Goal: Task Accomplishment & Management: Complete application form

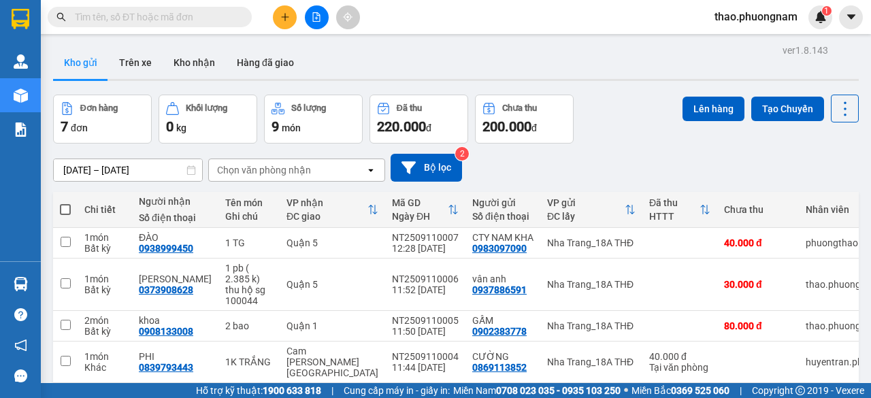
click at [157, 15] on input "text" at bounding box center [155, 17] width 161 height 15
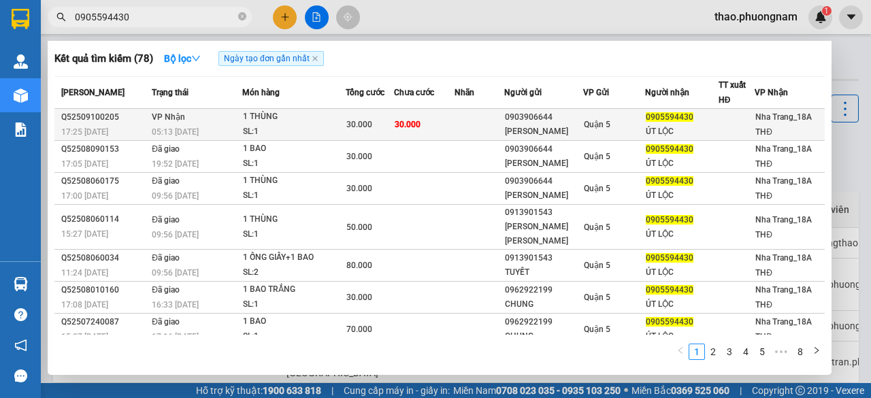
type input "0905594430"
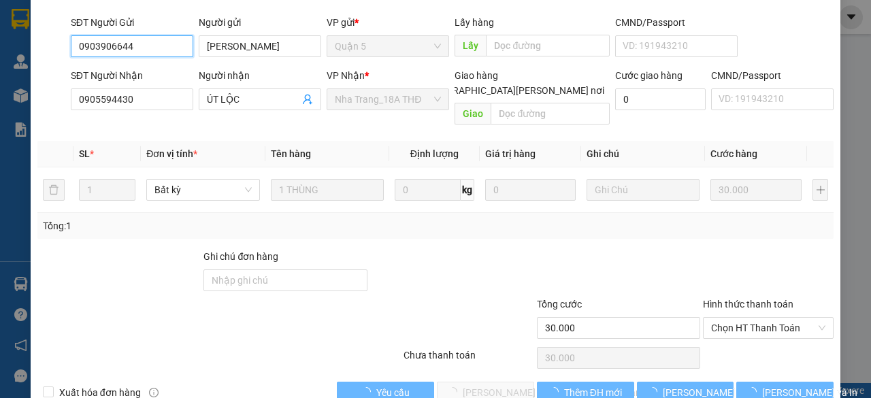
type input "0903906644"
type input "HÙNG HOA"
type input "0905594430"
type input "ÚT LỘC"
type input "30.000"
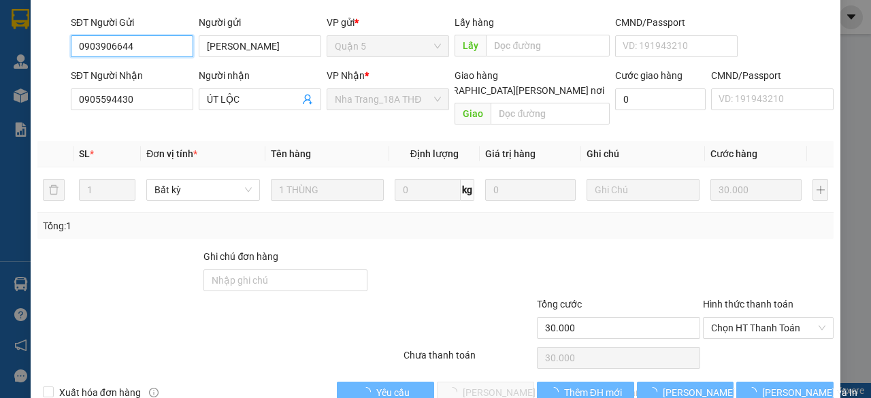
click at [739, 318] on span "Chọn HT Thanh Toán" at bounding box center [768, 328] width 114 height 20
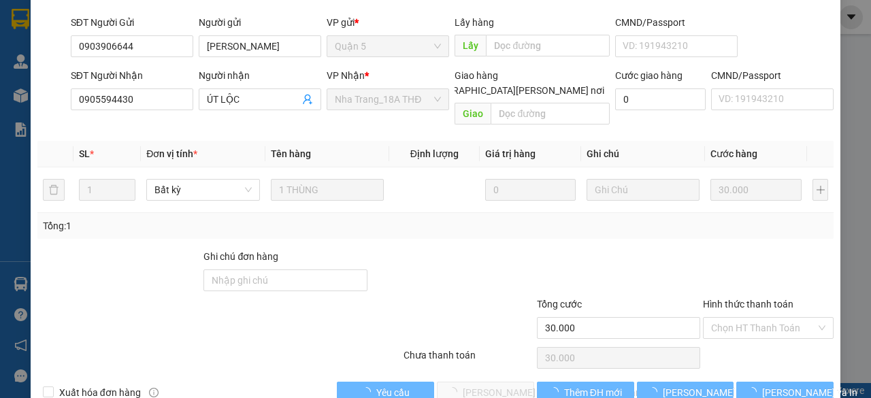
scroll to position [136, 0]
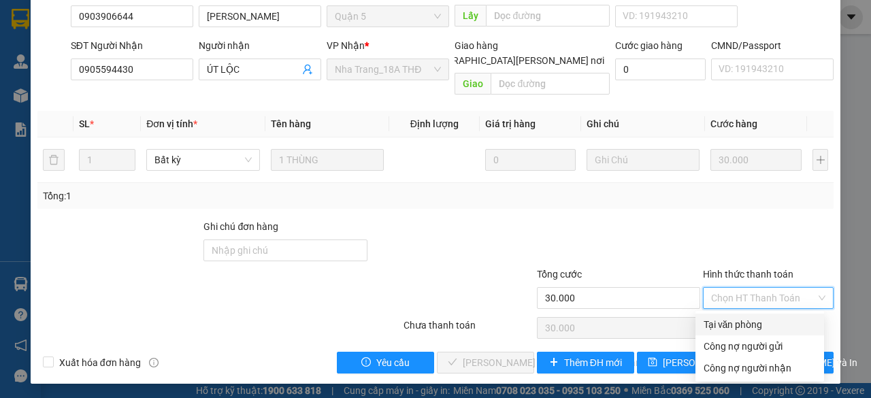
click at [721, 323] on div "Tại văn phòng" at bounding box center [760, 324] width 112 height 15
type input "0"
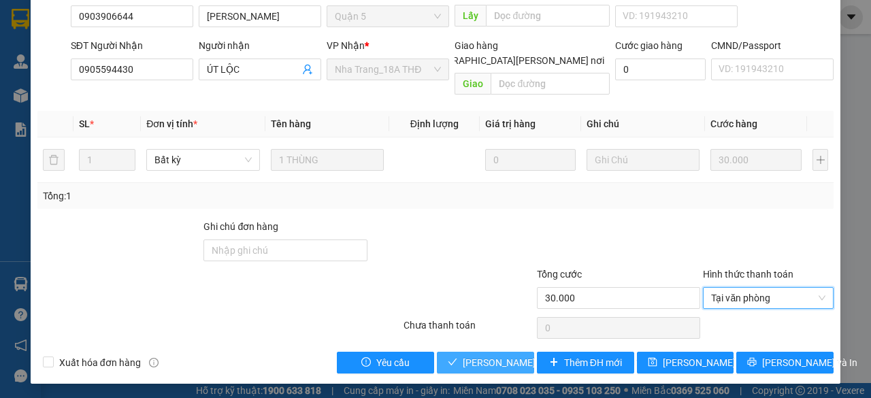
click at [475, 369] on button "[PERSON_NAME] và Giao hàng" at bounding box center [485, 363] width 97 height 22
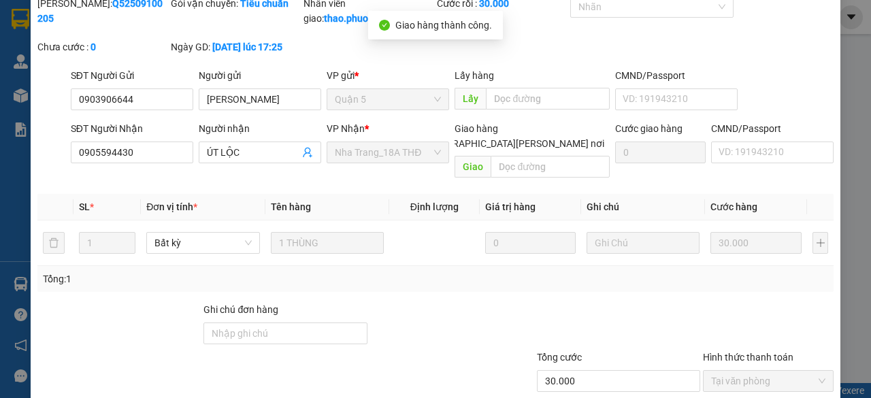
scroll to position [0, 0]
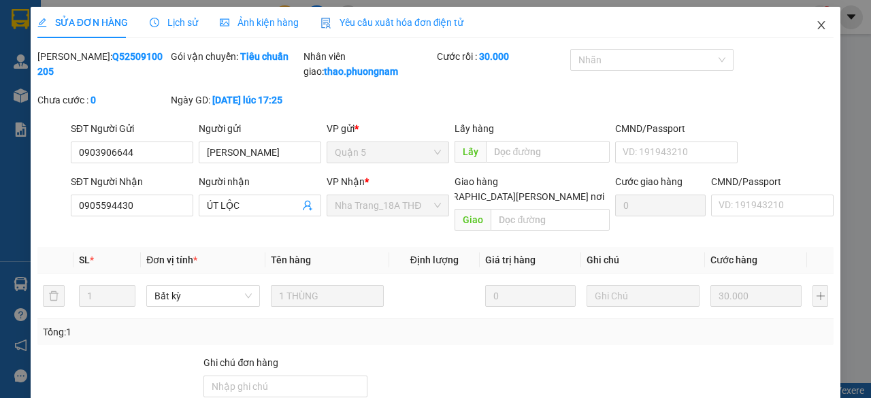
click at [816, 22] on icon "close" at bounding box center [821, 25] width 11 height 11
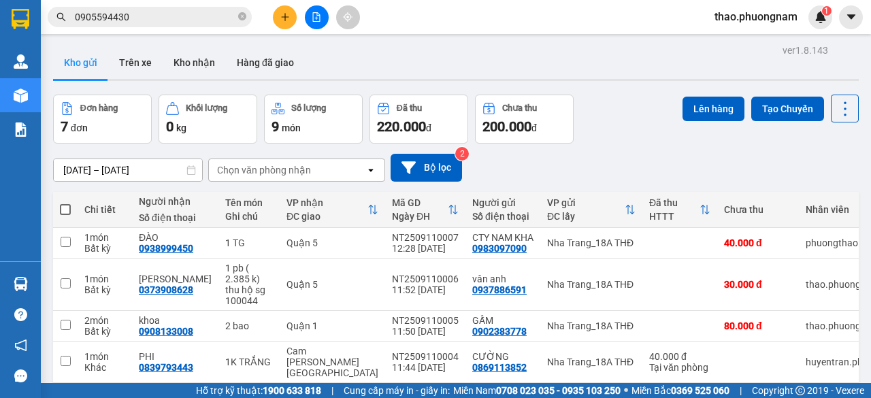
click at [693, 92] on div "ver 1.8.143 Kho gửi Trên xe Kho nhận Hàng đã giao Đơn hàng 7 đơn Khối lượng 0 k…" at bounding box center [456, 282] width 817 height 483
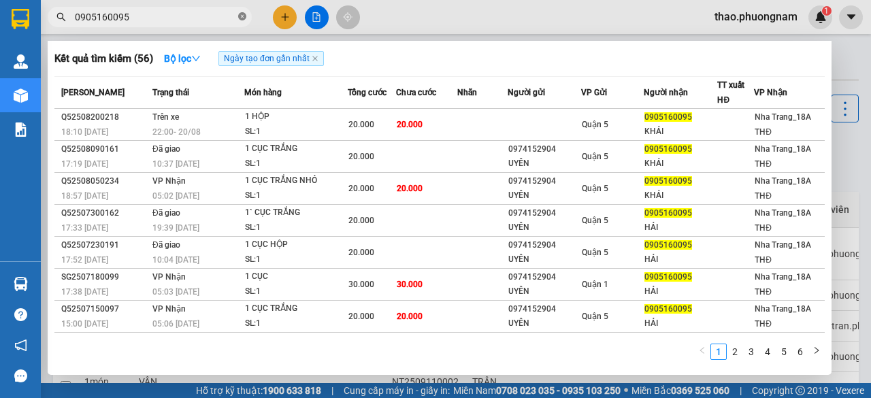
click at [244, 16] on icon "close-circle" at bounding box center [242, 16] width 8 height 8
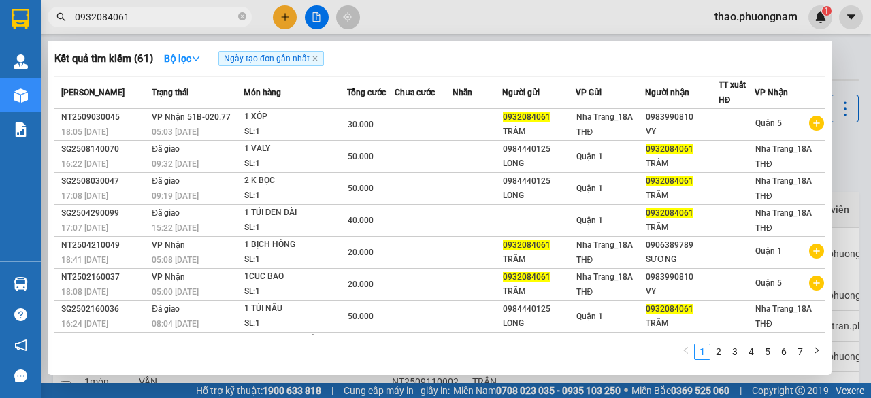
click at [110, 14] on input "0932084061" at bounding box center [155, 17] width 161 height 15
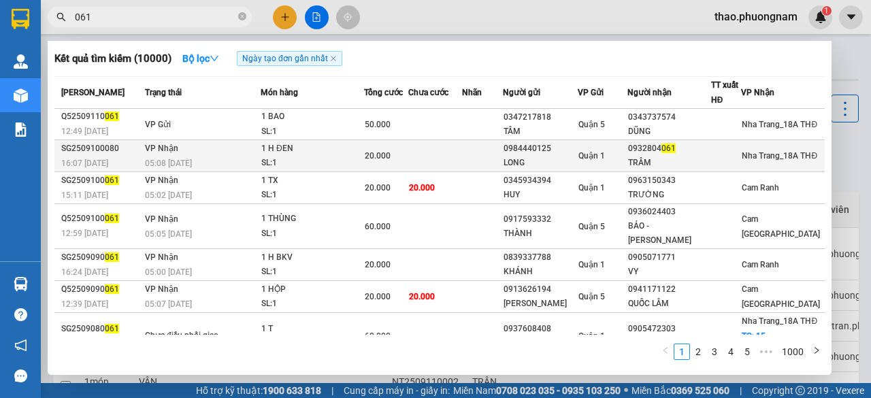
type input "061"
click at [550, 150] on div "0984440125" at bounding box center [540, 149] width 73 height 14
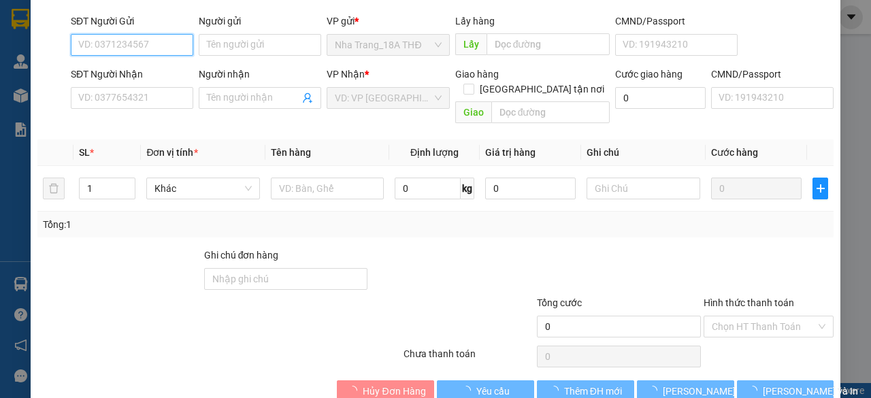
type input "0984440125"
type input "LONG"
type input "0932804061"
type input "TRÂM"
type input "20.000"
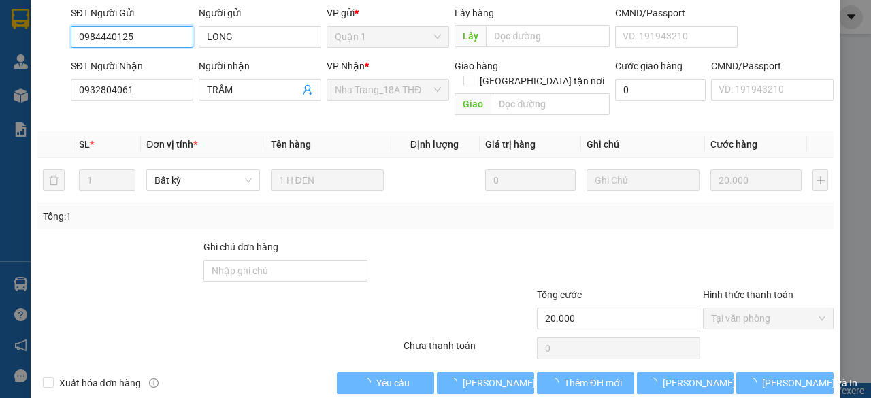
scroll to position [136, 0]
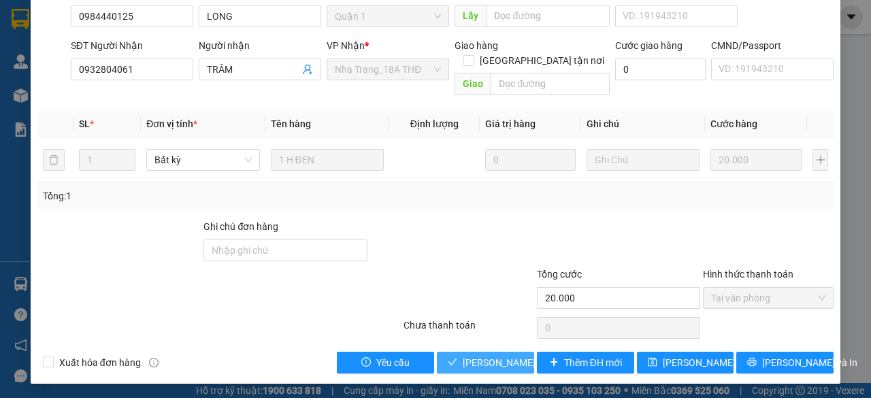
click at [487, 355] on span "[PERSON_NAME] và Giao hàng" at bounding box center [528, 362] width 131 height 15
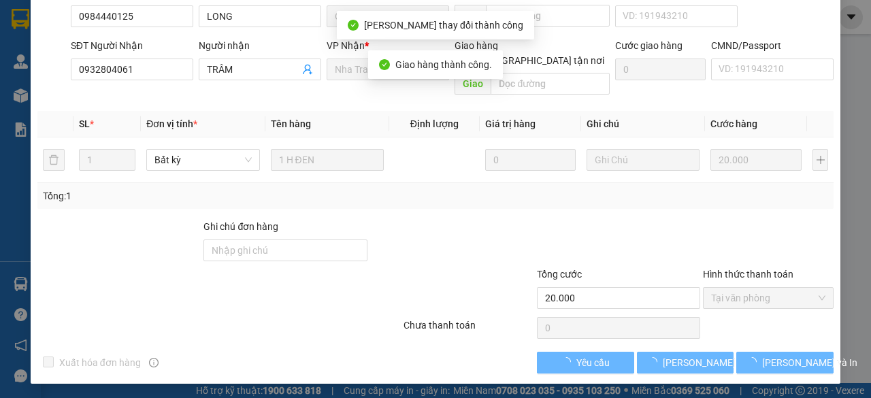
scroll to position [0, 0]
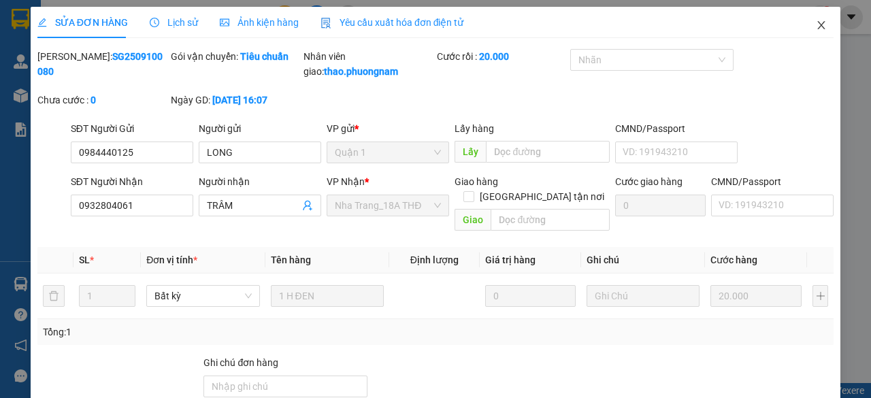
click at [818, 25] on icon "close" at bounding box center [821, 25] width 7 height 8
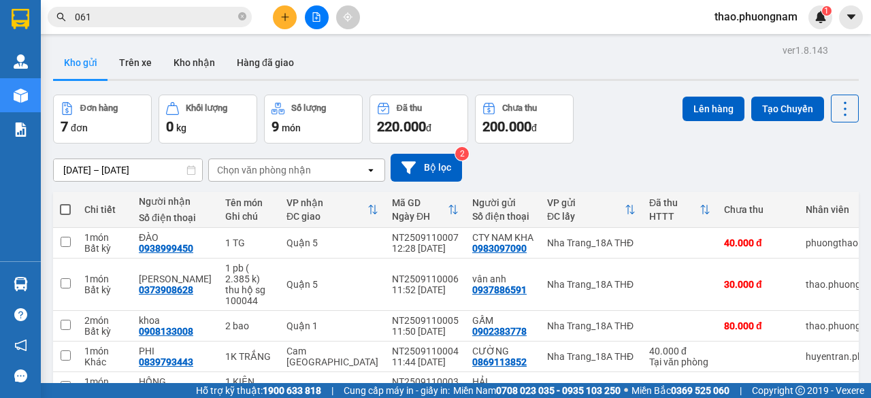
click at [588, 133] on div "Đơn hàng 7 đơn Khối lượng 0 kg Số lượng 9 món Đã thu 220.000 đ Chưa thu 200.000…" at bounding box center [456, 119] width 806 height 49
click at [241, 19] on icon "close-circle" at bounding box center [242, 16] width 8 height 8
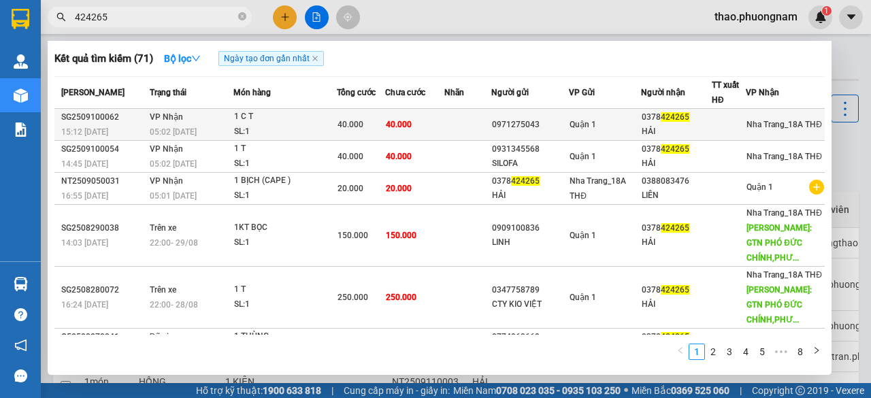
type input "424265"
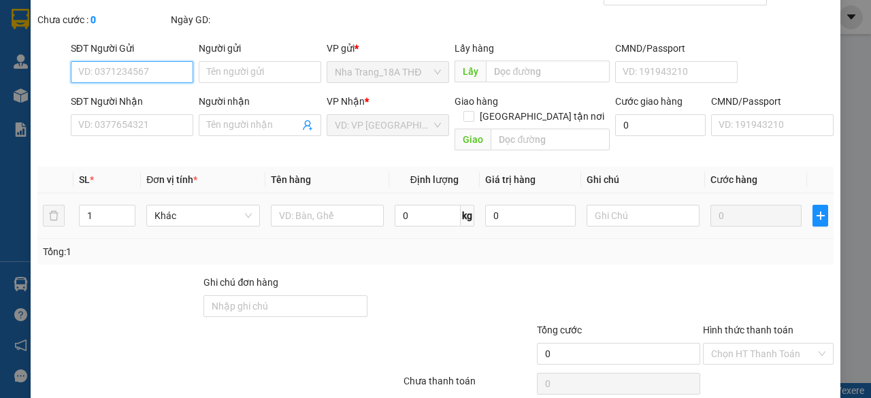
scroll to position [106, 0]
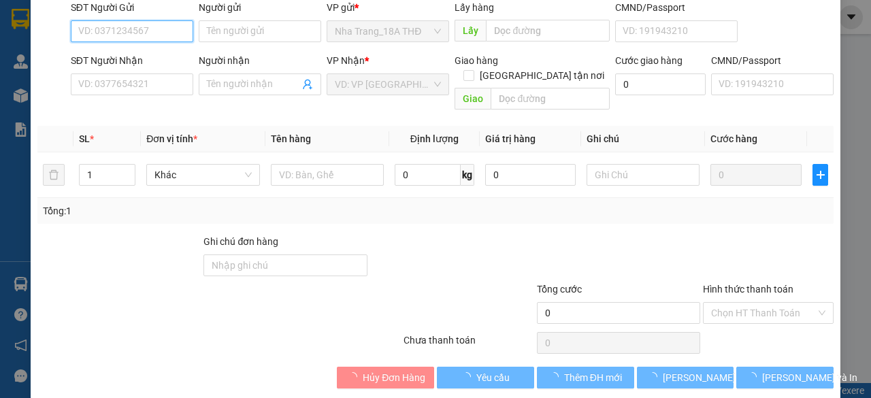
type input "0971275043"
type input "0378424265"
type input "HẢI"
type input "40.000"
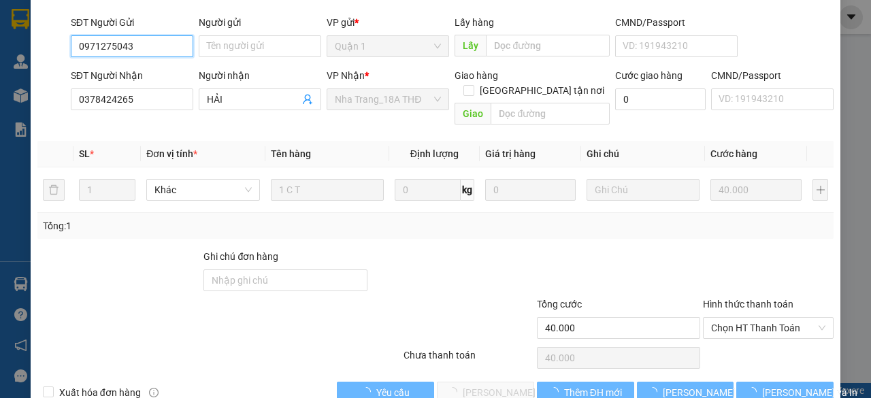
scroll to position [136, 0]
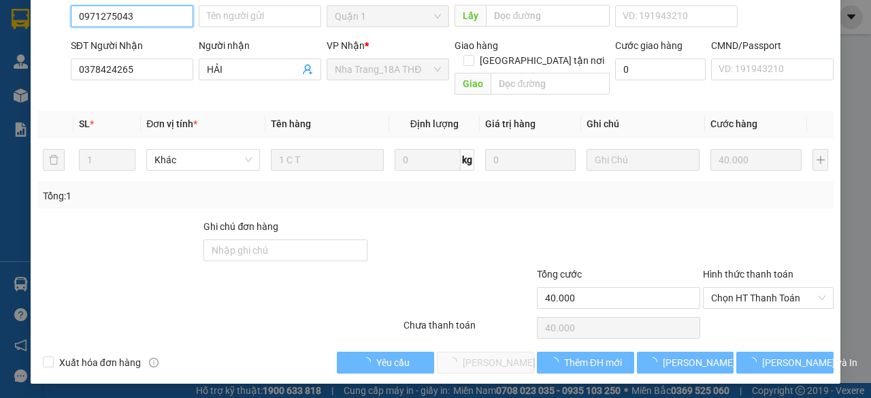
click at [758, 297] on span "Chọn HT Thanh Toán" at bounding box center [768, 298] width 114 height 20
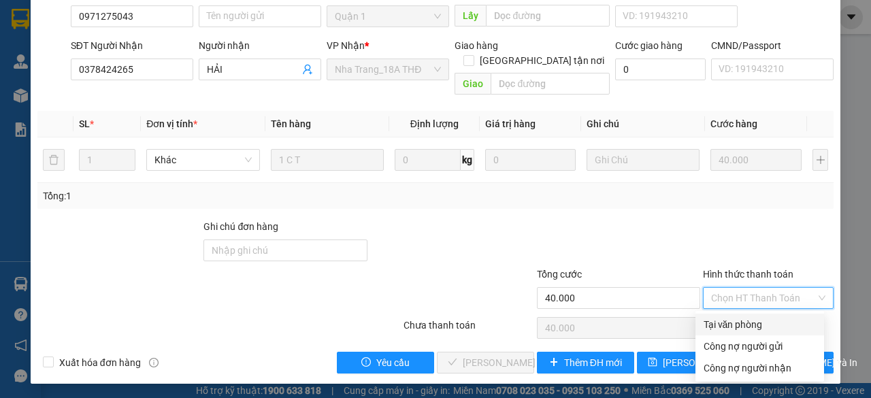
drag, startPoint x: 745, startPoint y: 329, endPoint x: 617, endPoint y: 344, distance: 129.6
click at [742, 330] on div "Tại văn phòng" at bounding box center [760, 324] width 112 height 15
type input "0"
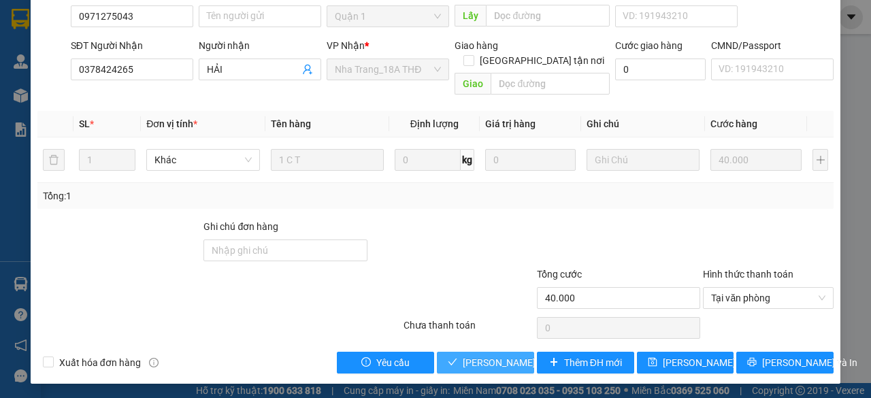
click at [469, 361] on span "[PERSON_NAME] và Giao hàng" at bounding box center [528, 362] width 131 height 15
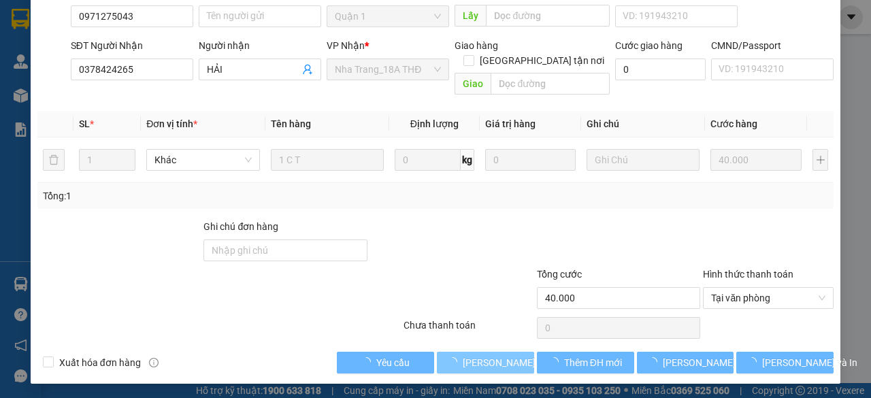
scroll to position [0, 0]
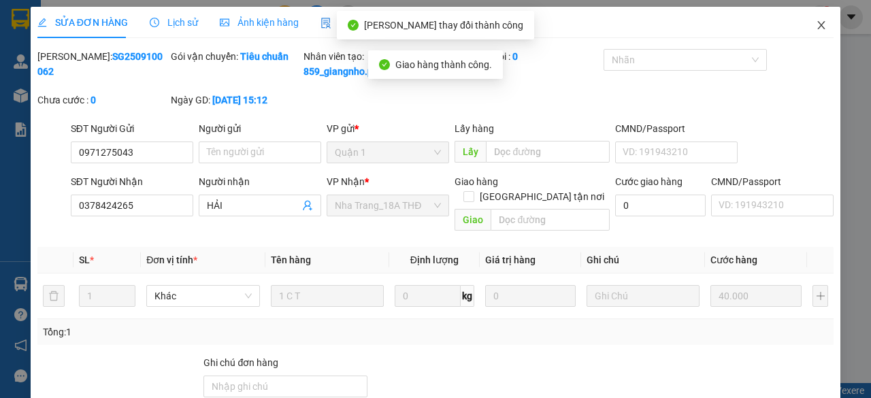
click at [818, 27] on icon "close" at bounding box center [821, 25] width 7 height 8
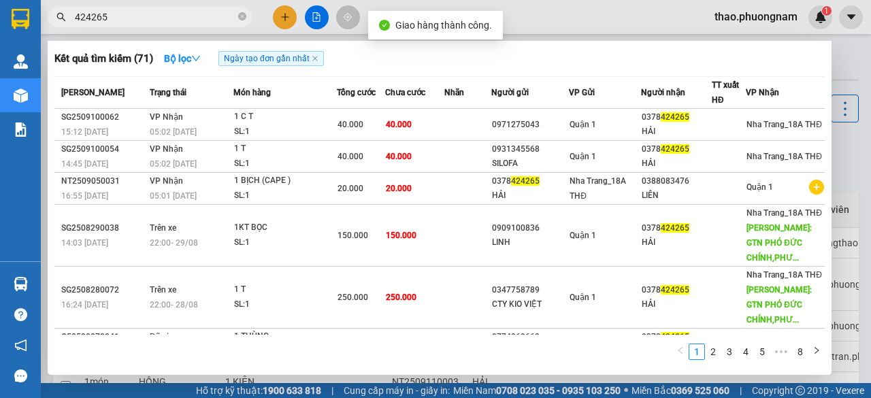
click at [177, 18] on input "424265" at bounding box center [155, 17] width 161 height 15
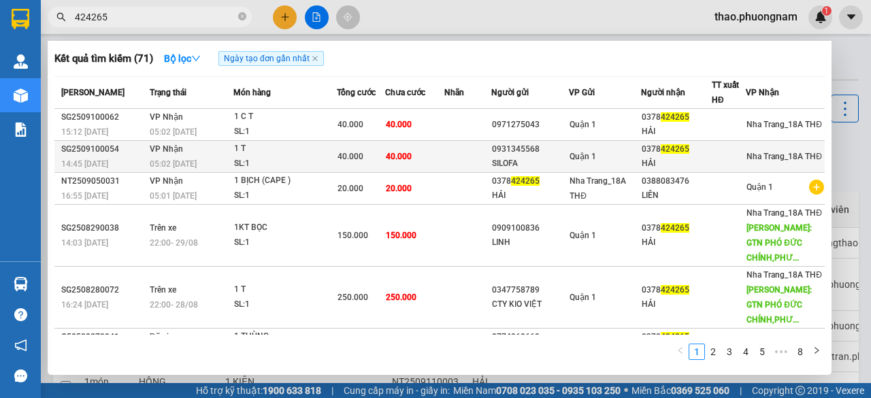
click at [229, 160] on div "05:02 [DATE]" at bounding box center [192, 164] width 84 height 15
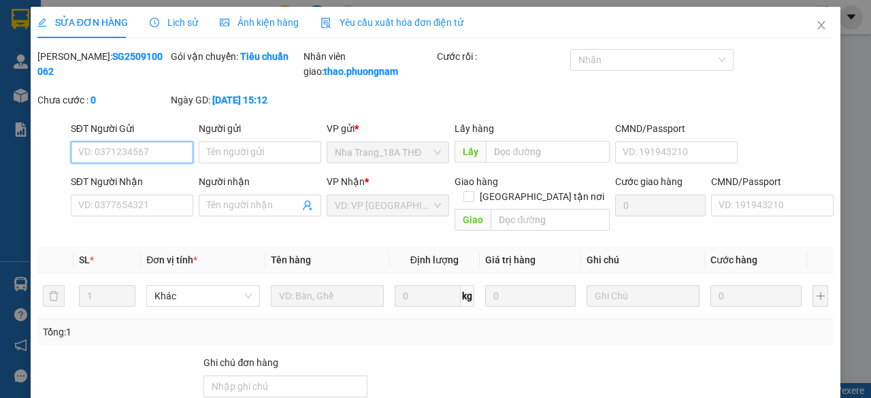
scroll to position [136, 0]
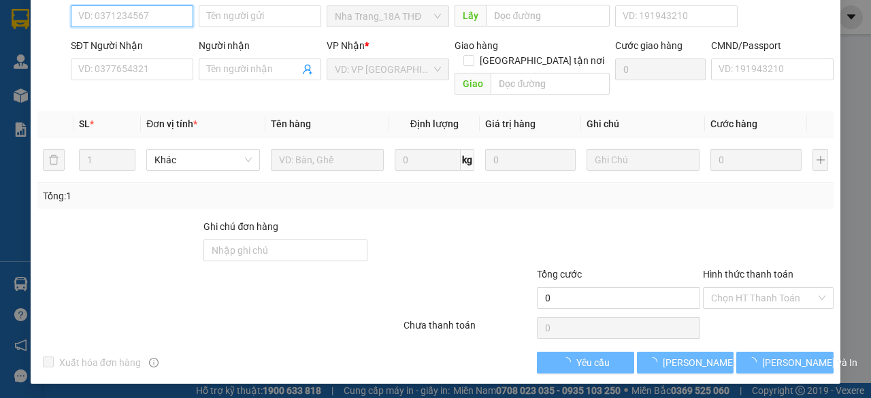
type input "0931345568"
type input "SILOFA"
type input "0378424265"
type input "HẢI"
type input "40.000"
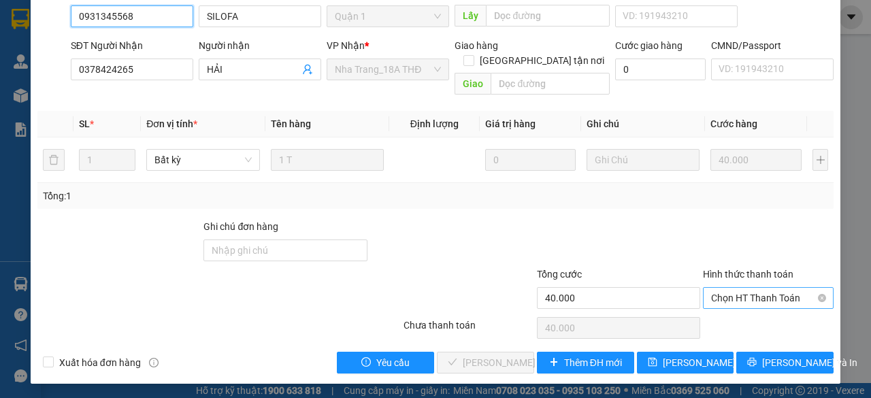
click at [768, 295] on span "Chọn HT Thanh Toán" at bounding box center [768, 298] width 114 height 20
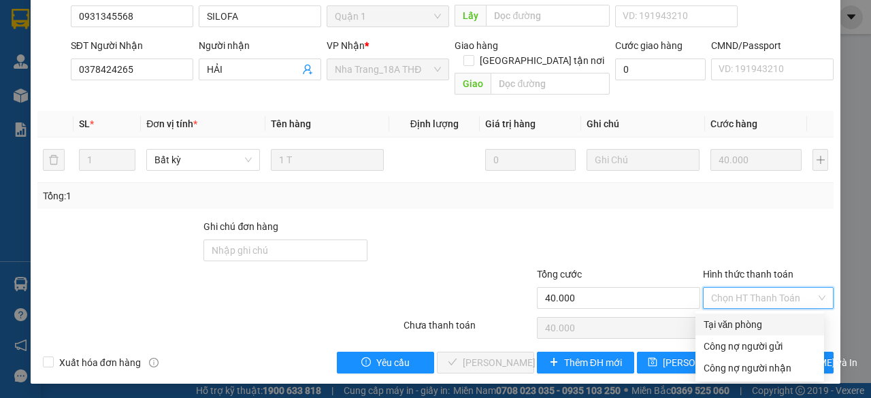
click at [725, 323] on div "Tại văn phòng" at bounding box center [760, 324] width 112 height 15
type input "0"
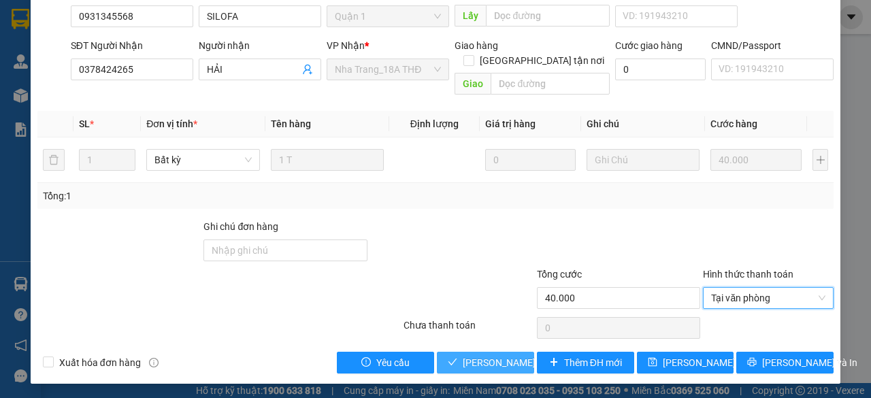
click at [476, 362] on span "[PERSON_NAME] và Giao hàng" at bounding box center [528, 362] width 131 height 15
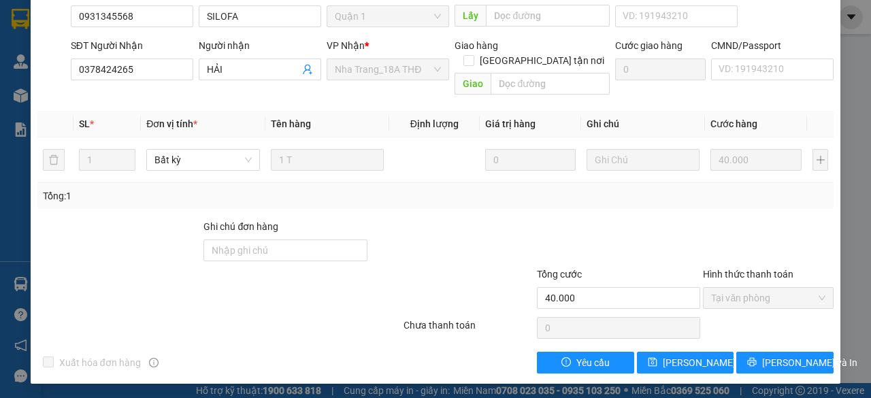
scroll to position [0, 0]
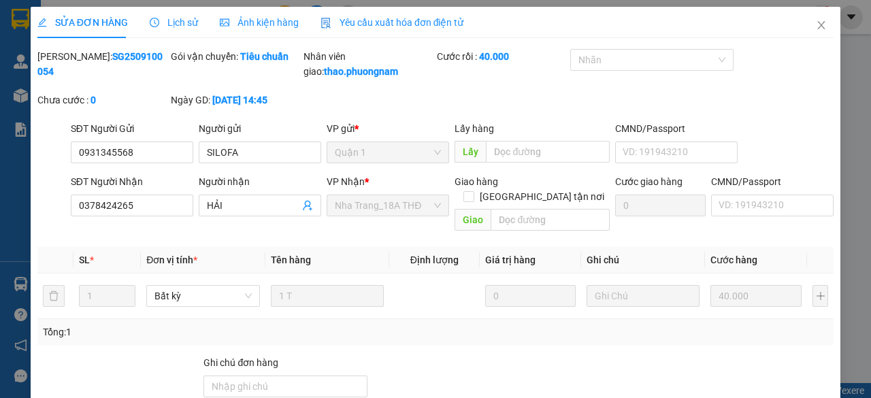
click at [818, 88] on div "[PERSON_NAME]: SG2509100054 Gói vận chuyển: Tiêu chuẩn Nhân viên giao: thao.phu…" at bounding box center [435, 85] width 799 height 72
click at [816, 28] on icon "close" at bounding box center [821, 25] width 11 height 11
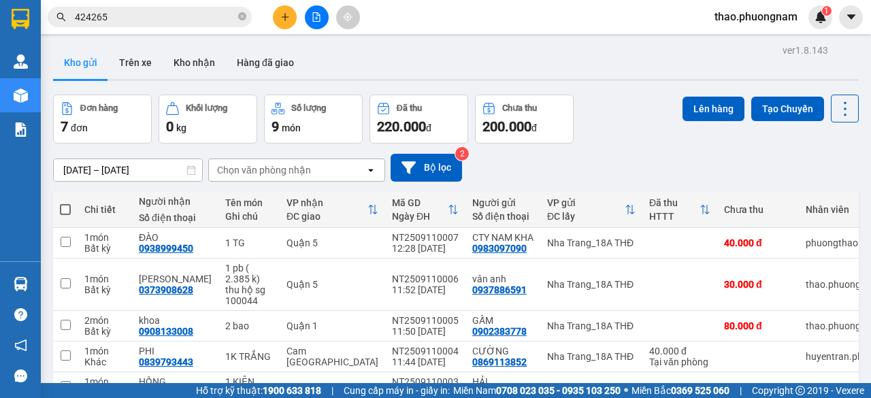
click at [634, 125] on div "Đơn hàng 7 đơn Khối lượng 0 kg Số lượng 9 món Đã thu 220.000 đ Chưa thu 200.000…" at bounding box center [456, 119] width 806 height 49
click at [643, 136] on div "Đơn hàng 7 đơn Khối lượng 0 kg Số lượng 9 món Đã thu 220.000 đ Chưa thu 200.000…" at bounding box center [456, 119] width 806 height 49
